Goal: Transaction & Acquisition: Purchase product/service

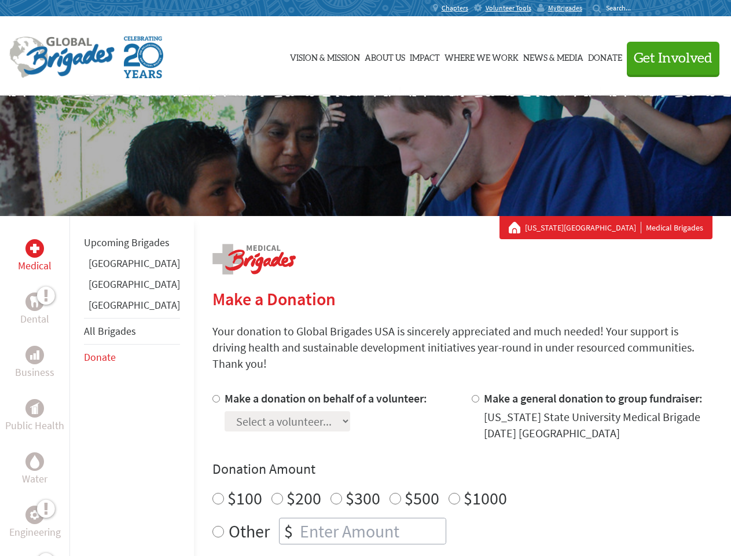
click at [639, 8] on div "Search for:" at bounding box center [616, 7] width 46 height 9
click at [668, 58] on span "Get Involved" at bounding box center [673, 59] width 79 height 14
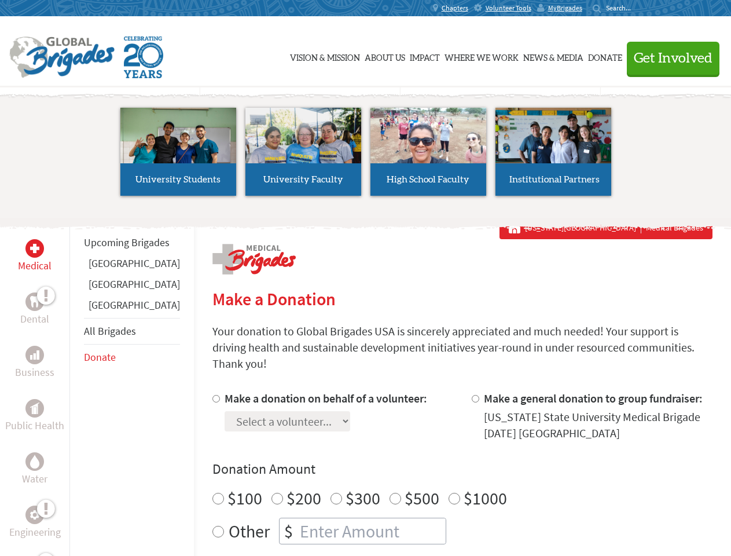
click at [366, 156] on li "High School Faculty" at bounding box center [428, 151] width 125 height 106
click at [76, 385] on div "Upcoming Brigades [GEOGRAPHIC_DATA] [GEOGRAPHIC_DATA] [GEOGRAPHIC_DATA] All Bri…" at bounding box center [131, 494] width 124 height 556
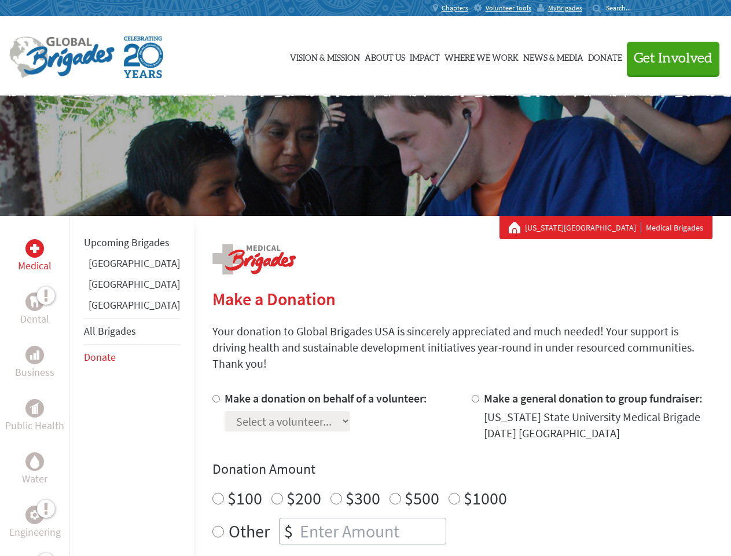
click at [442, 465] on div "Donation Amount $100 $200 $300 $500 $1000 Other $" at bounding box center [462, 501] width 500 height 84
click at [212, 395] on input "Make a donation on behalf of a volunteer:" at bounding box center [216, 399] width 8 height 8
radio input "true"
click at [472, 395] on input "Make a general donation to group fundraiser:" at bounding box center [476, 399] width 8 height 8
radio input "true"
